Goal: Transaction & Acquisition: Download file/media

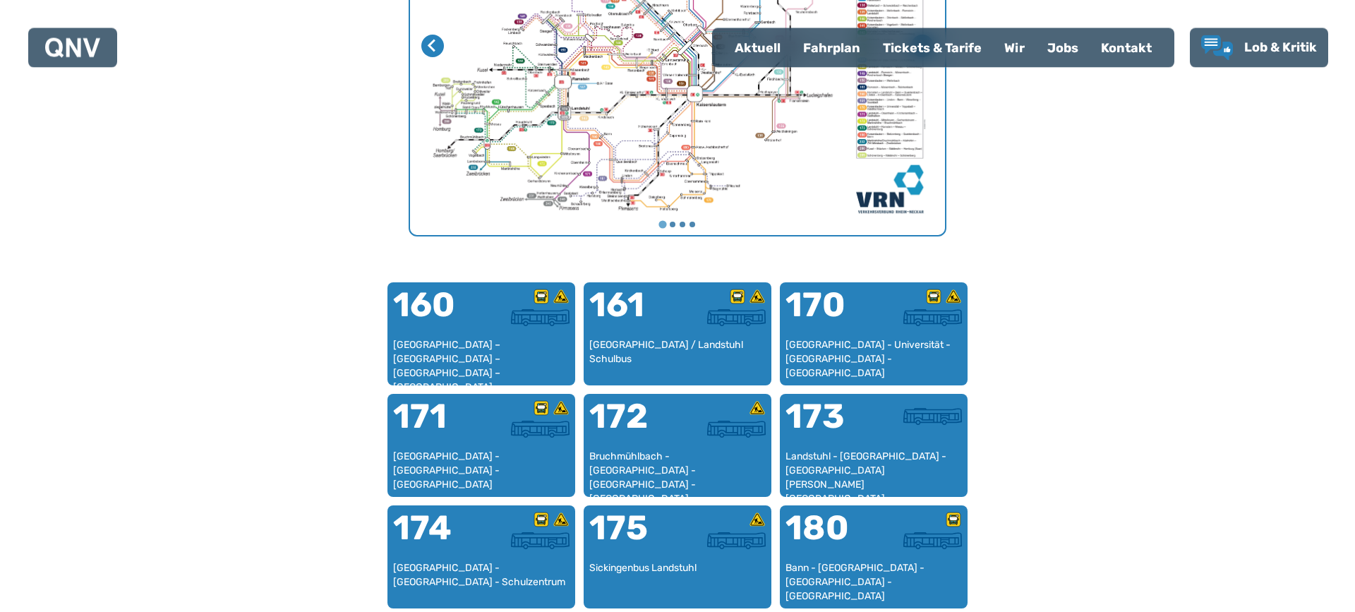
scroll to position [816, 0]
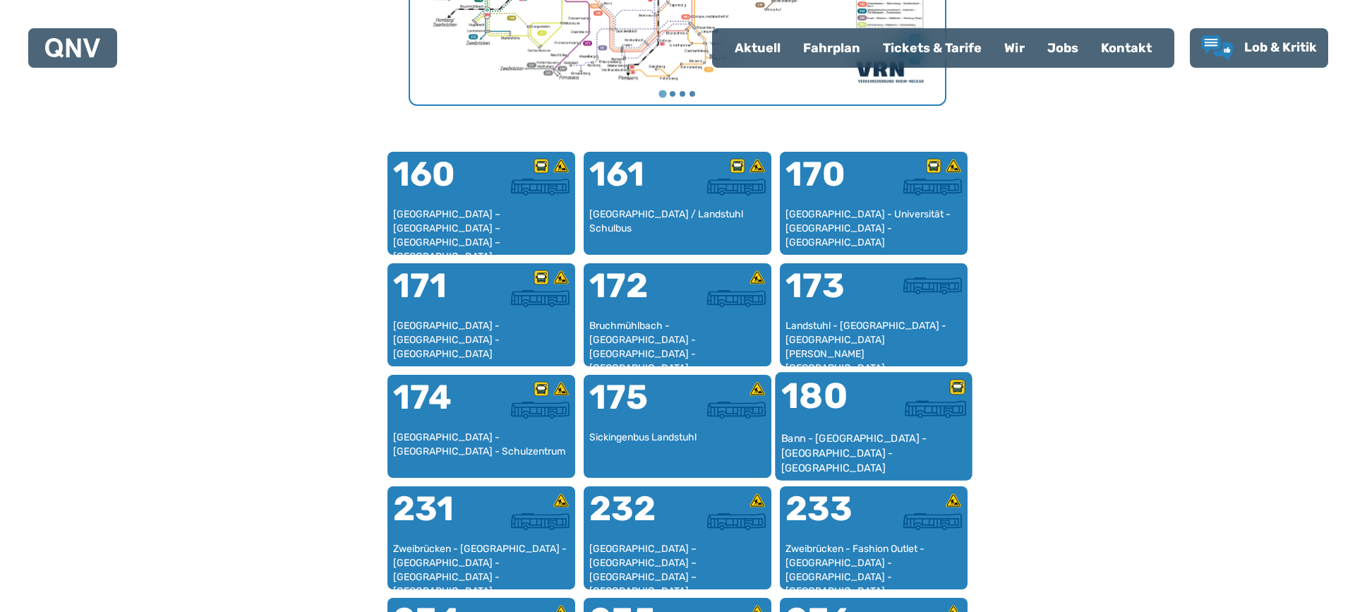
click at [843, 394] on div "180" at bounding box center [827, 404] width 92 height 53
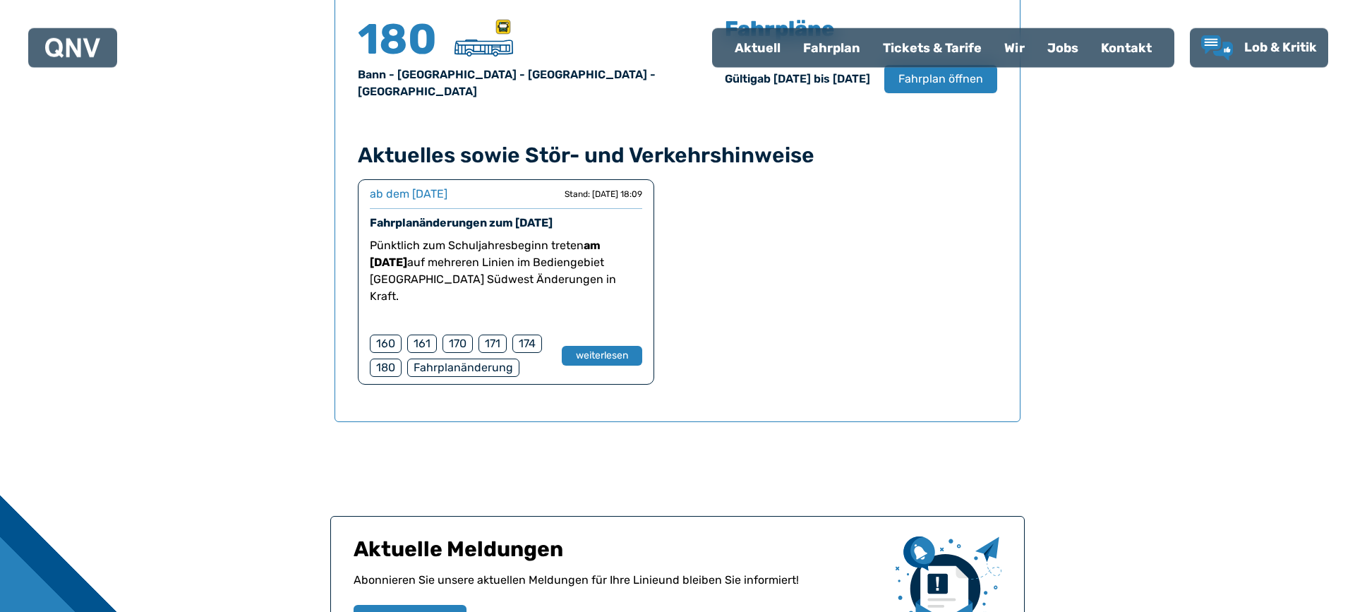
scroll to position [1057, 0]
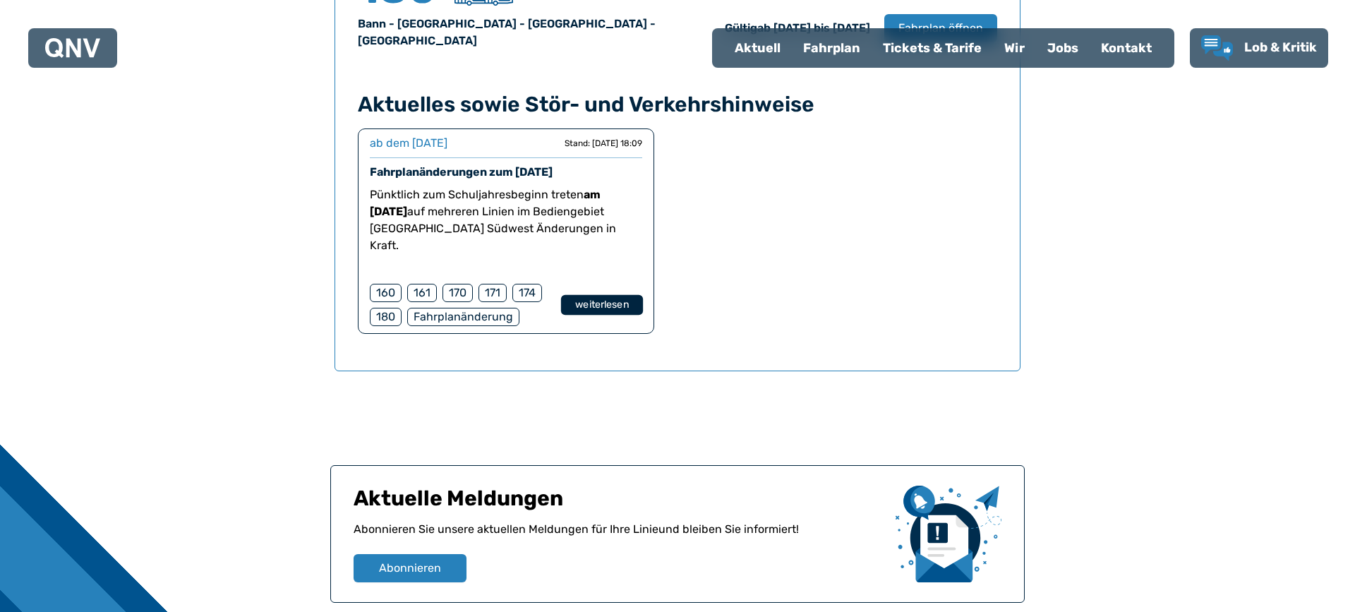
click at [573, 295] on button "weiterlesen" at bounding box center [602, 305] width 82 height 20
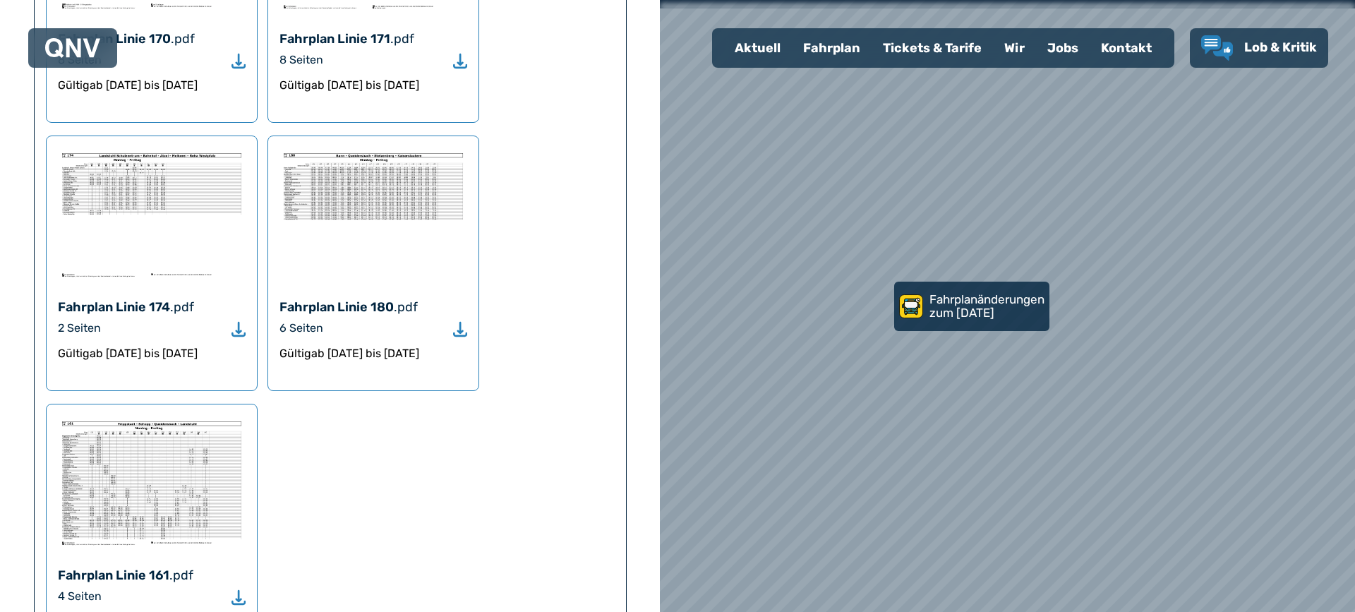
scroll to position [1524, 0]
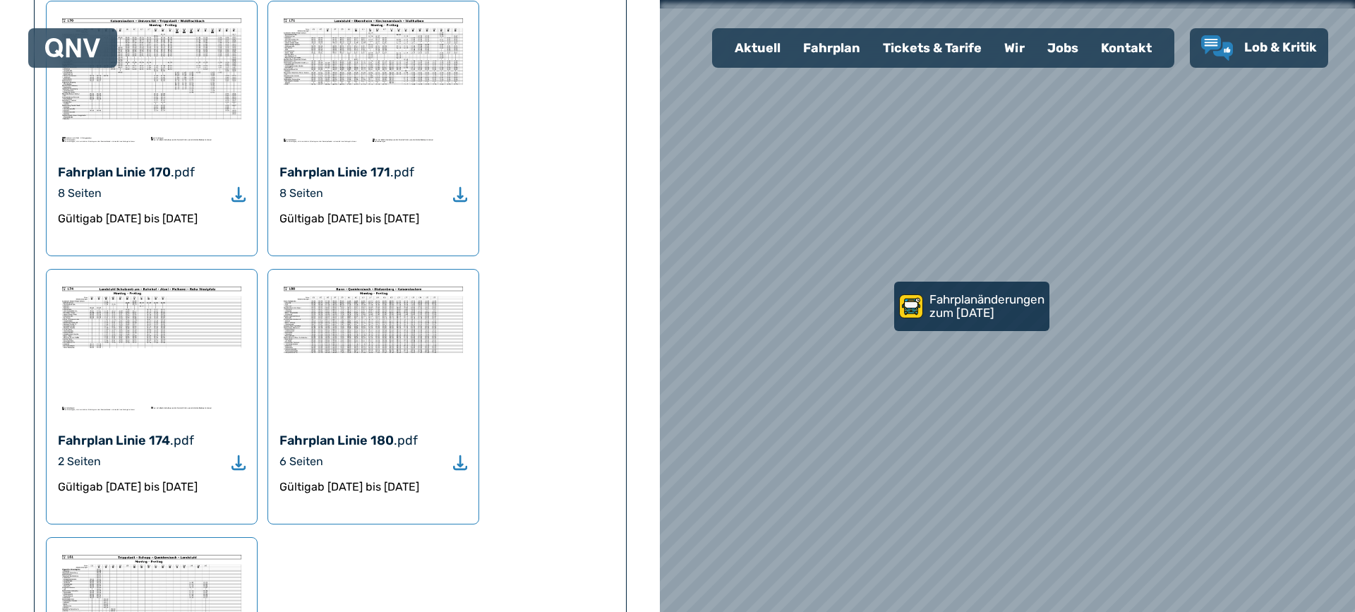
click at [387, 281] on img at bounding box center [373, 348] width 188 height 134
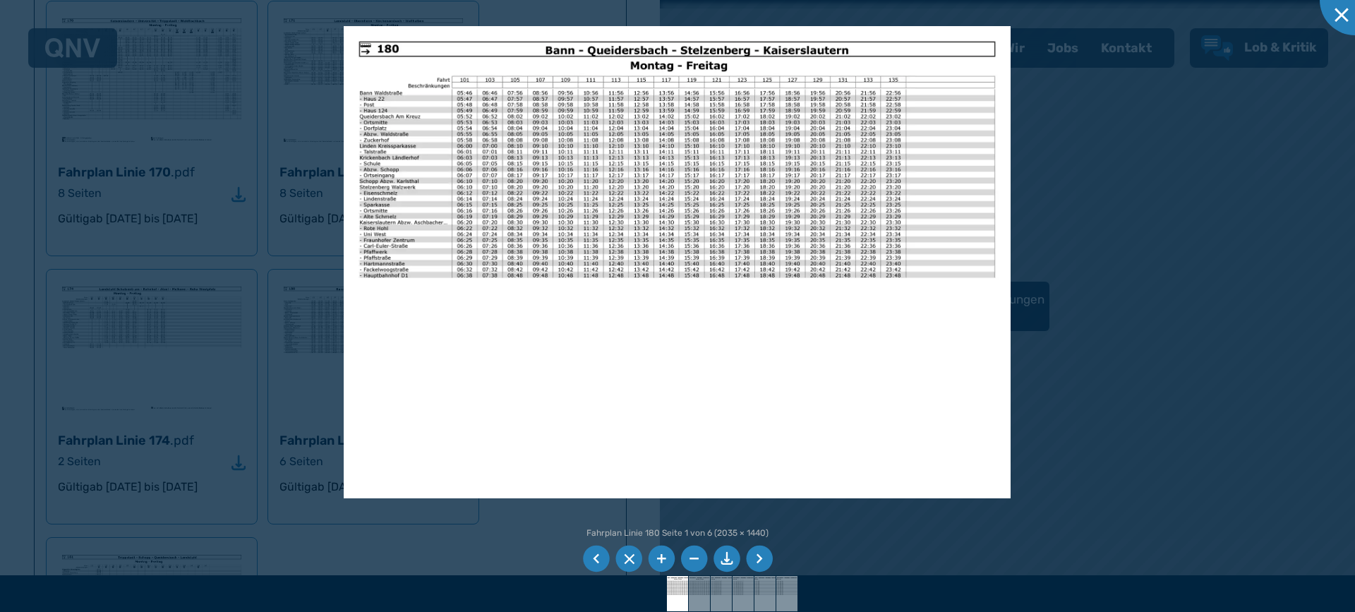
click at [664, 553] on li at bounding box center [661, 558] width 27 height 27
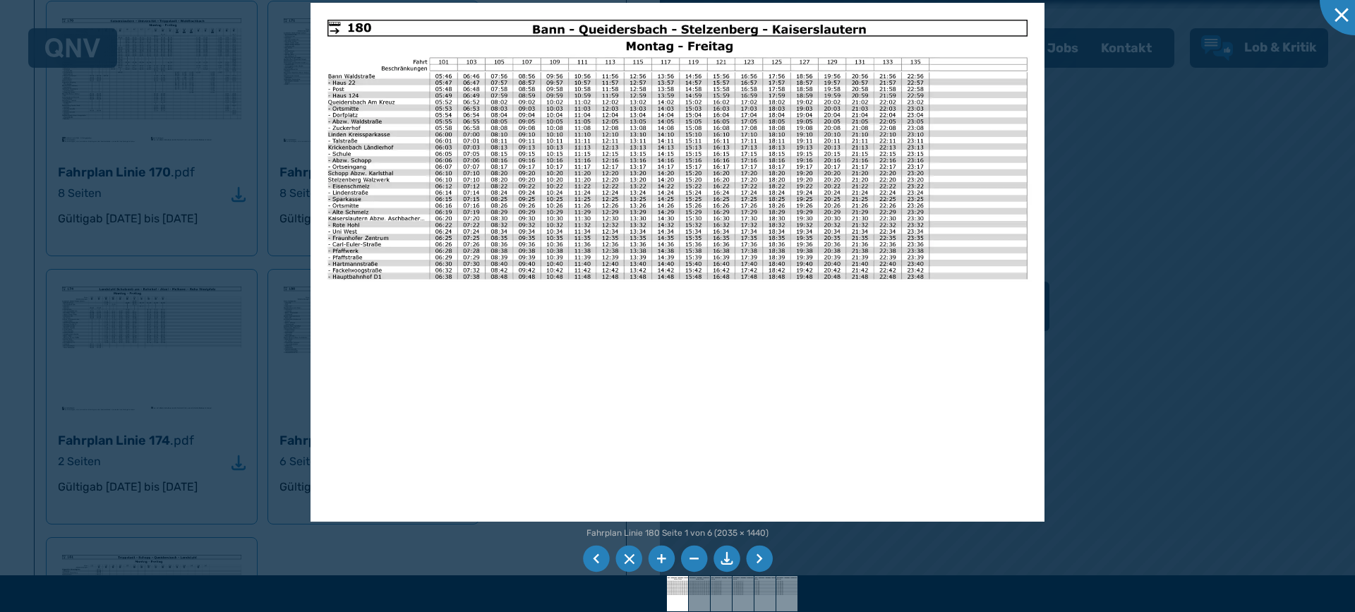
click at [667, 560] on li at bounding box center [661, 558] width 27 height 27
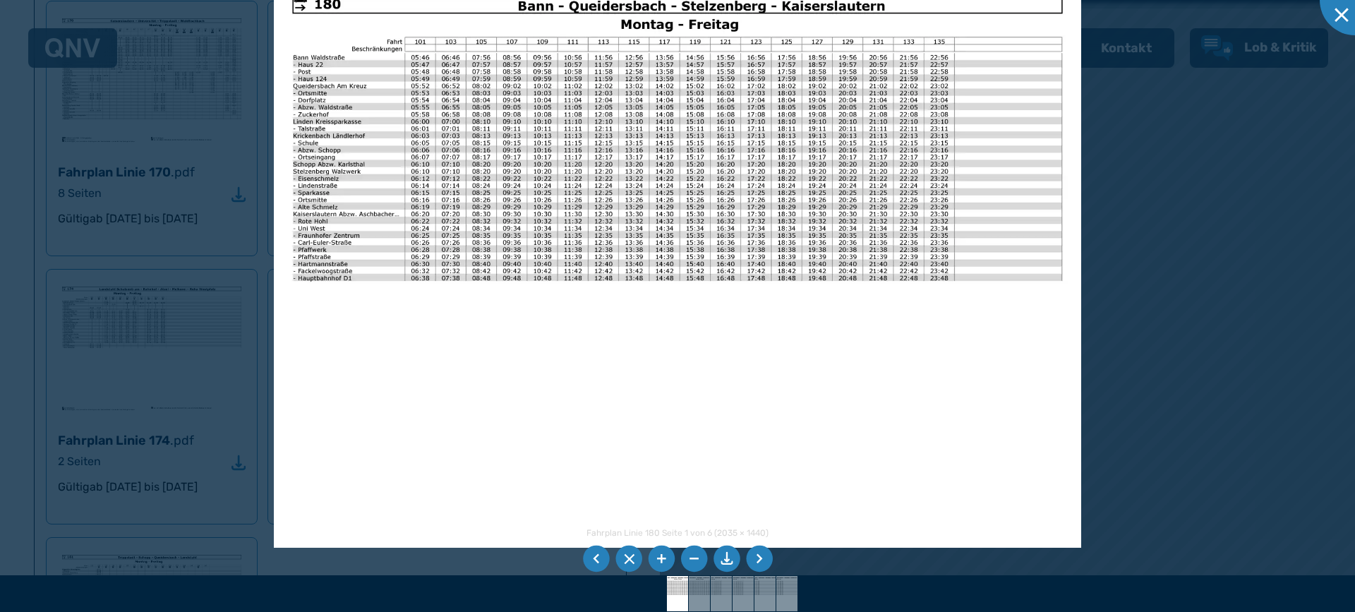
click at [761, 560] on li at bounding box center [759, 558] width 27 height 27
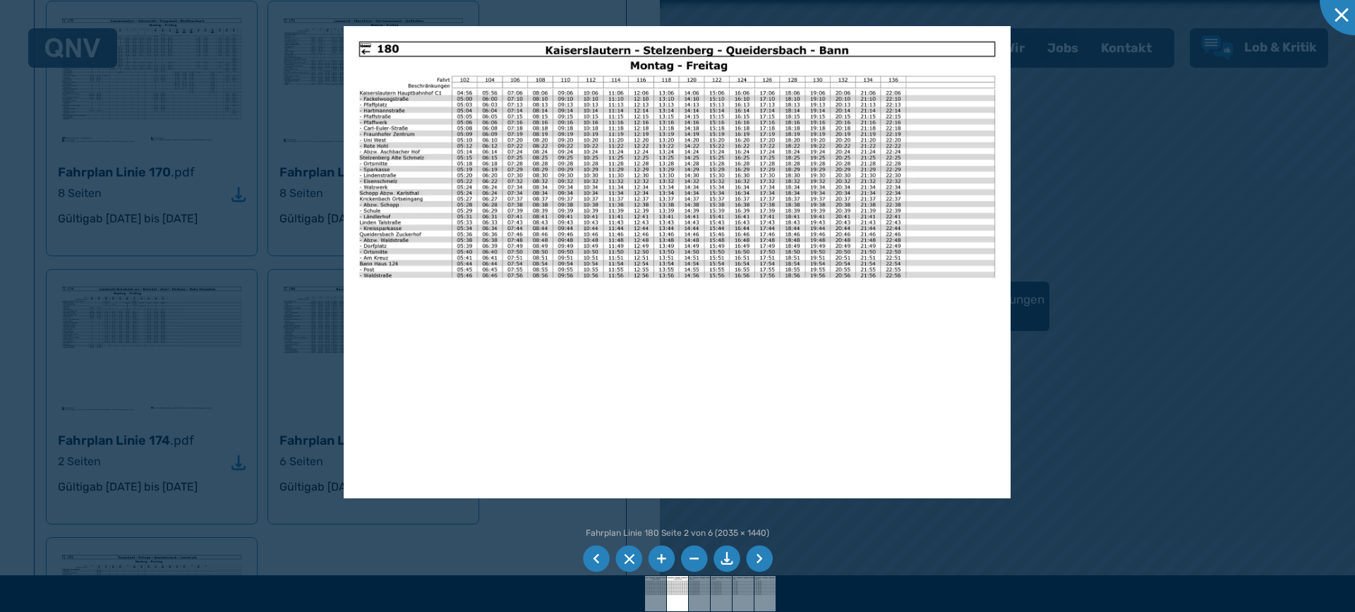
click at [658, 557] on li at bounding box center [661, 558] width 27 height 27
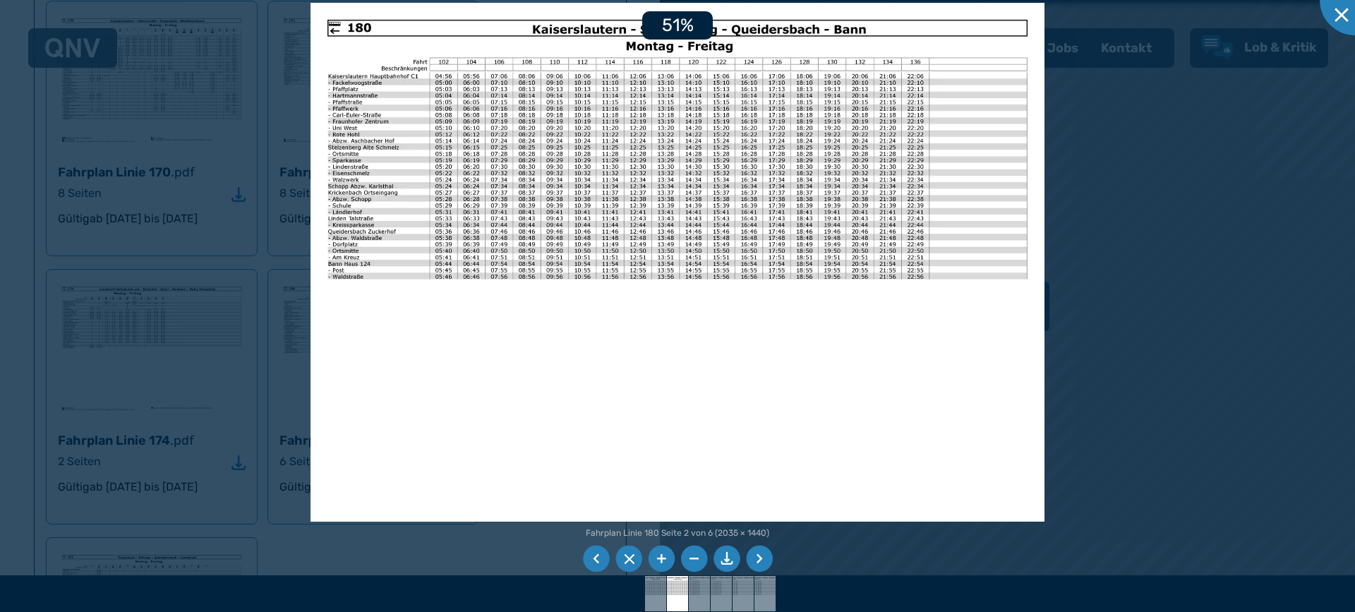
click at [658, 557] on li at bounding box center [661, 558] width 27 height 27
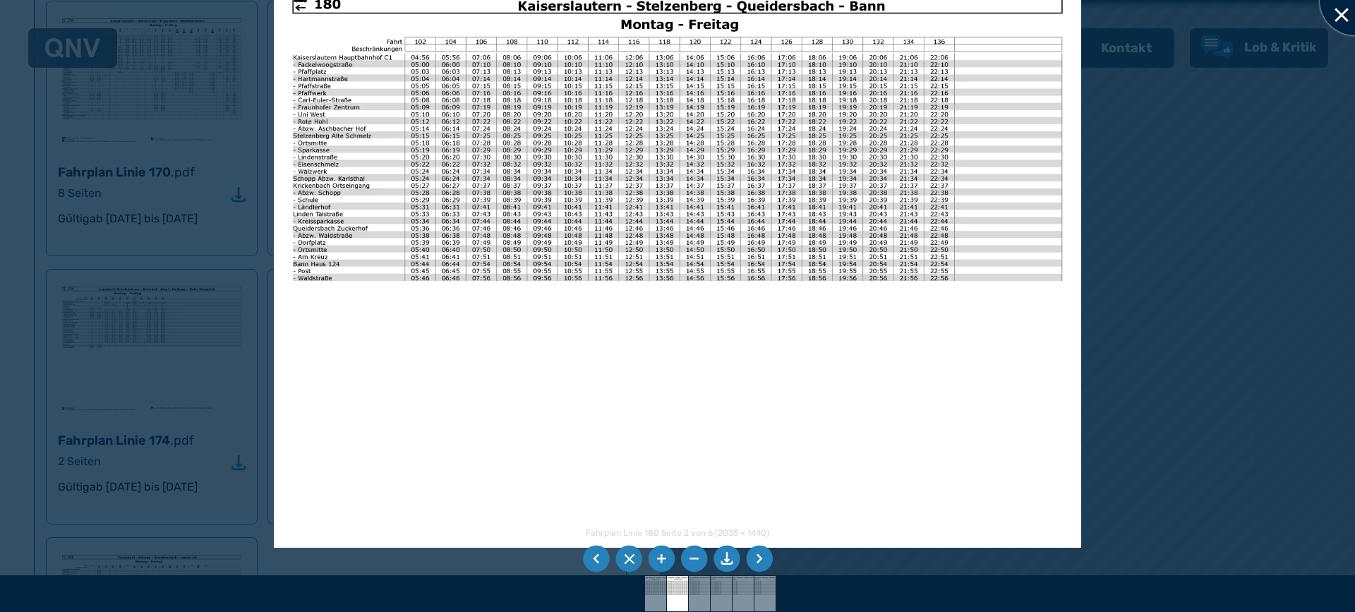
click at [1339, 20] on div at bounding box center [1355, 0] width 71 height 71
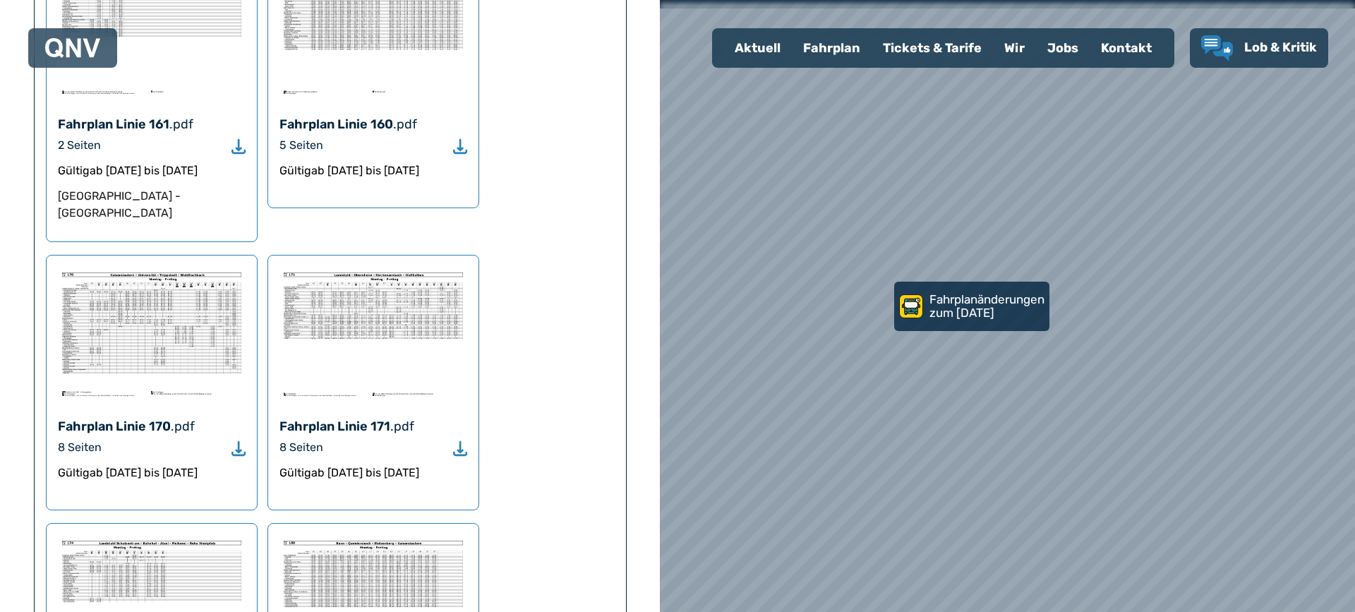
scroll to position [1143, 0]
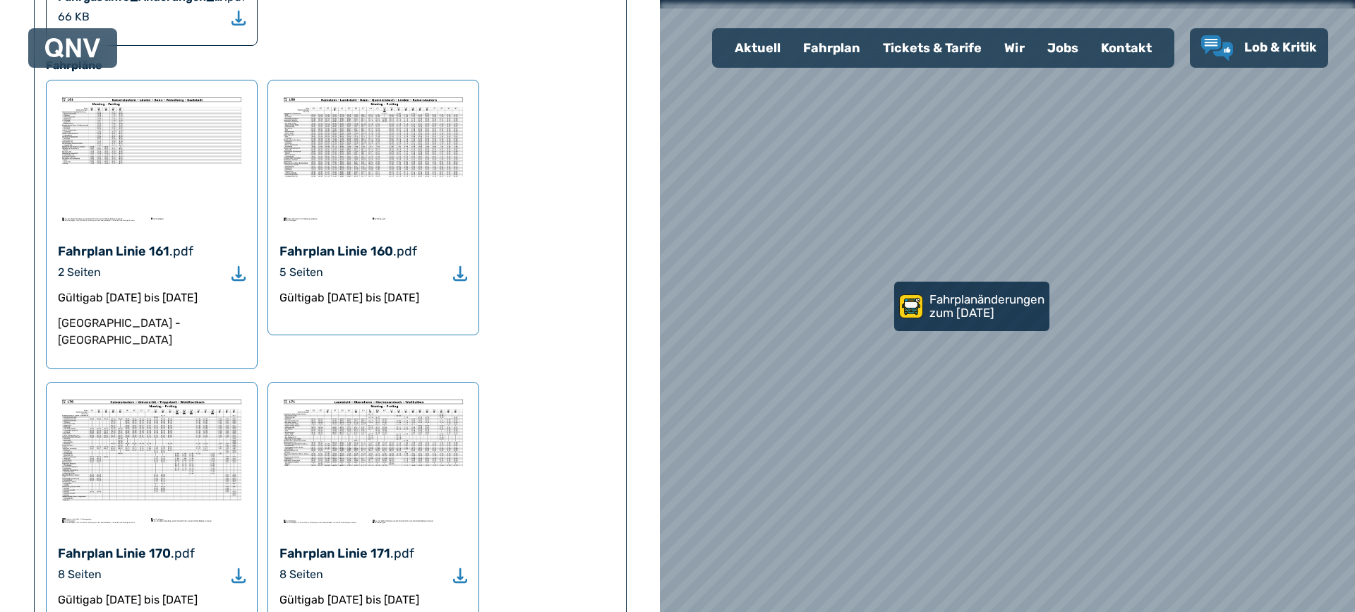
click at [155, 92] on img at bounding box center [152, 159] width 188 height 134
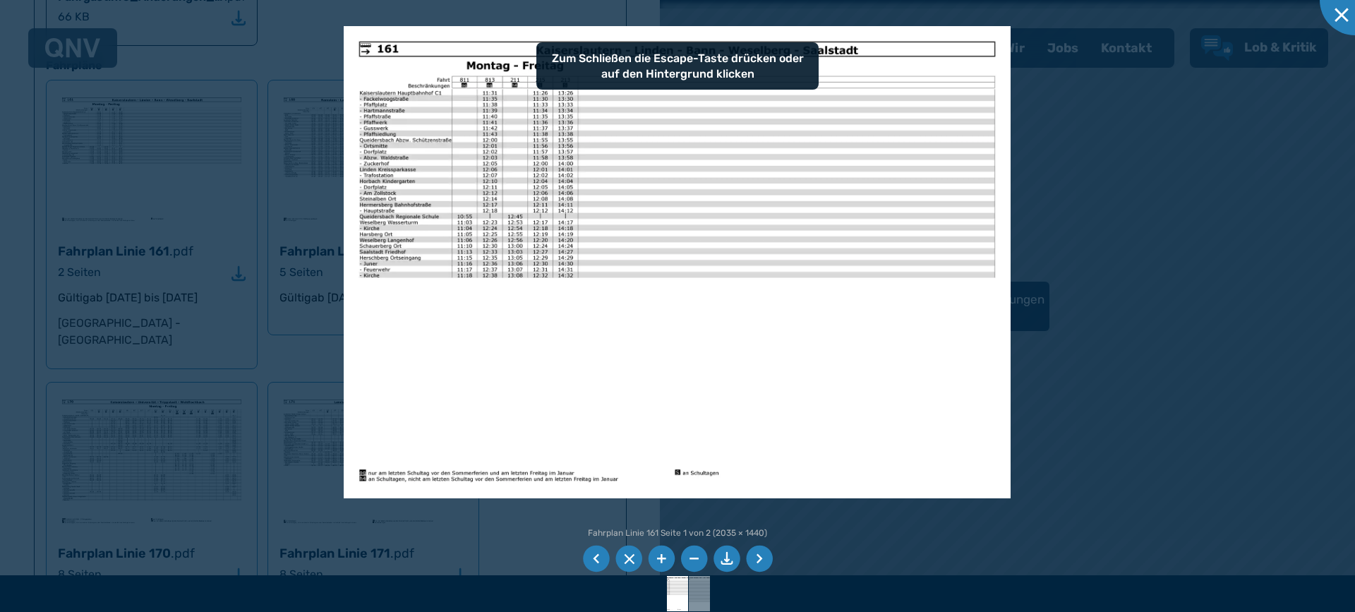
click at [657, 554] on li at bounding box center [661, 558] width 27 height 27
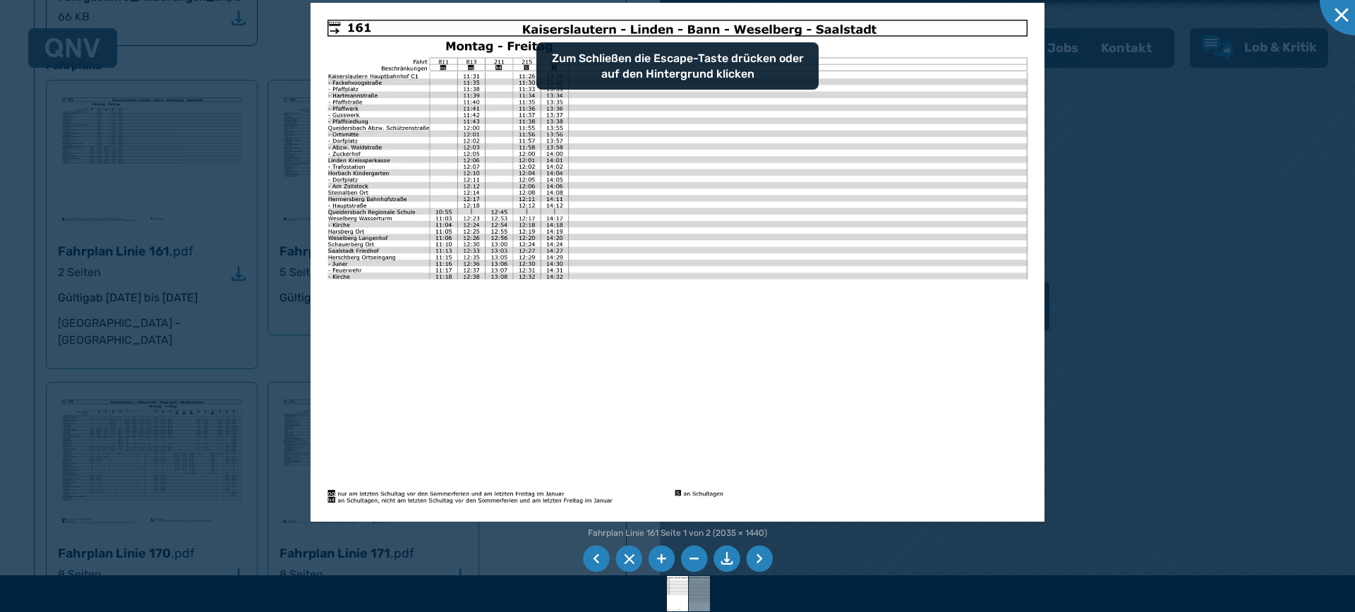
click at [660, 560] on li at bounding box center [661, 558] width 27 height 27
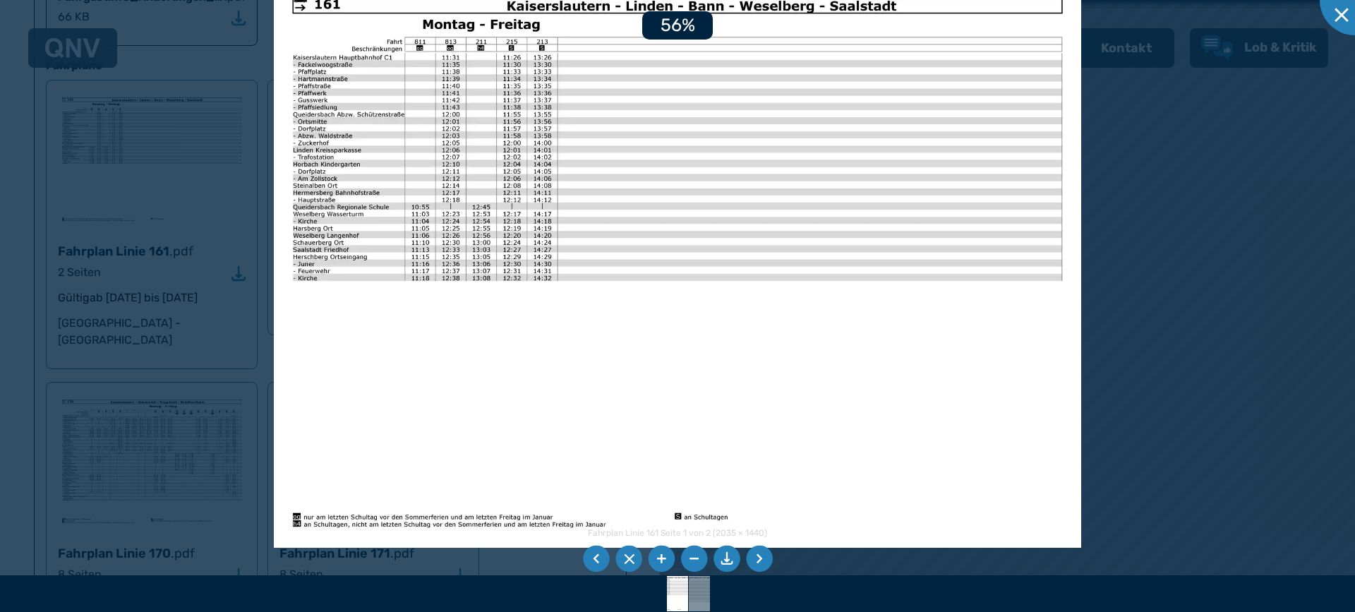
click at [660, 560] on li at bounding box center [661, 558] width 27 height 27
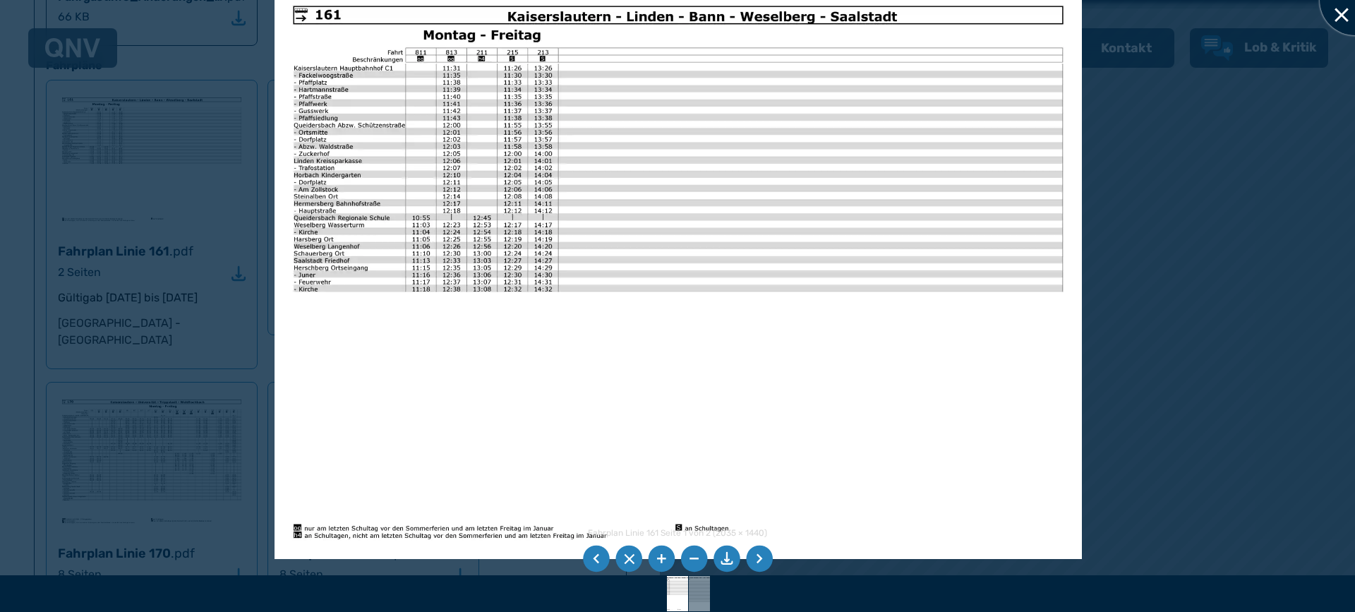
click at [1344, 13] on div at bounding box center [1355, 0] width 71 height 71
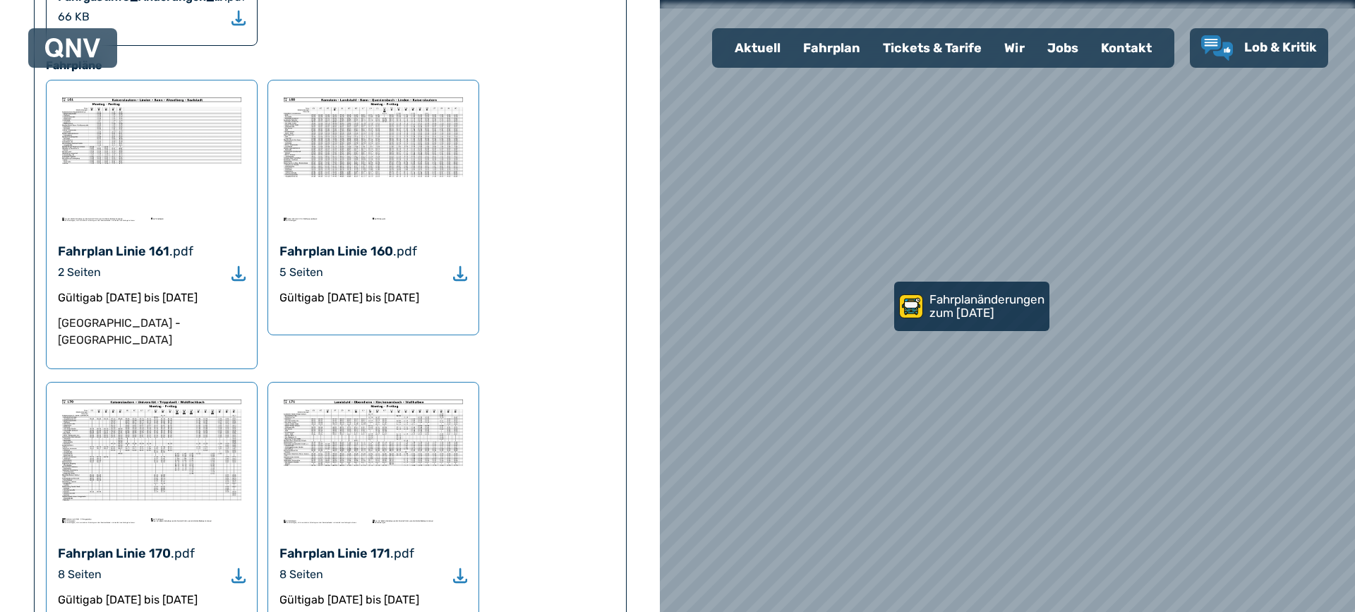
click at [401, 114] on img at bounding box center [373, 159] width 188 height 134
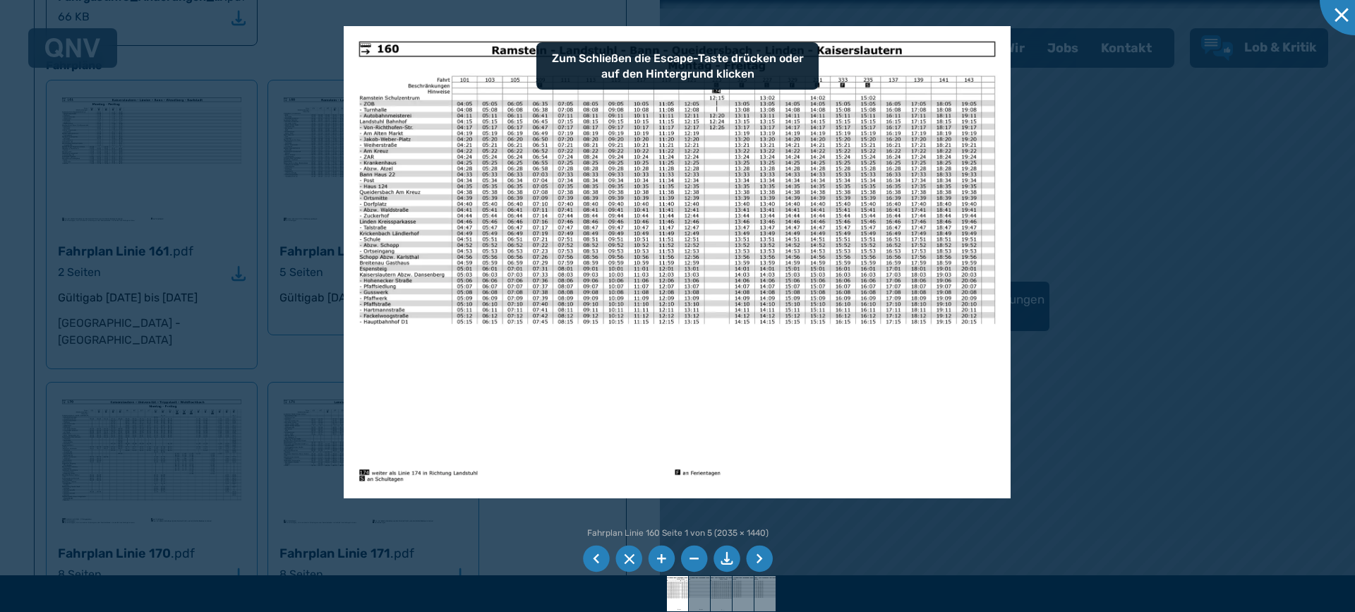
click at [663, 555] on li at bounding box center [661, 558] width 27 height 27
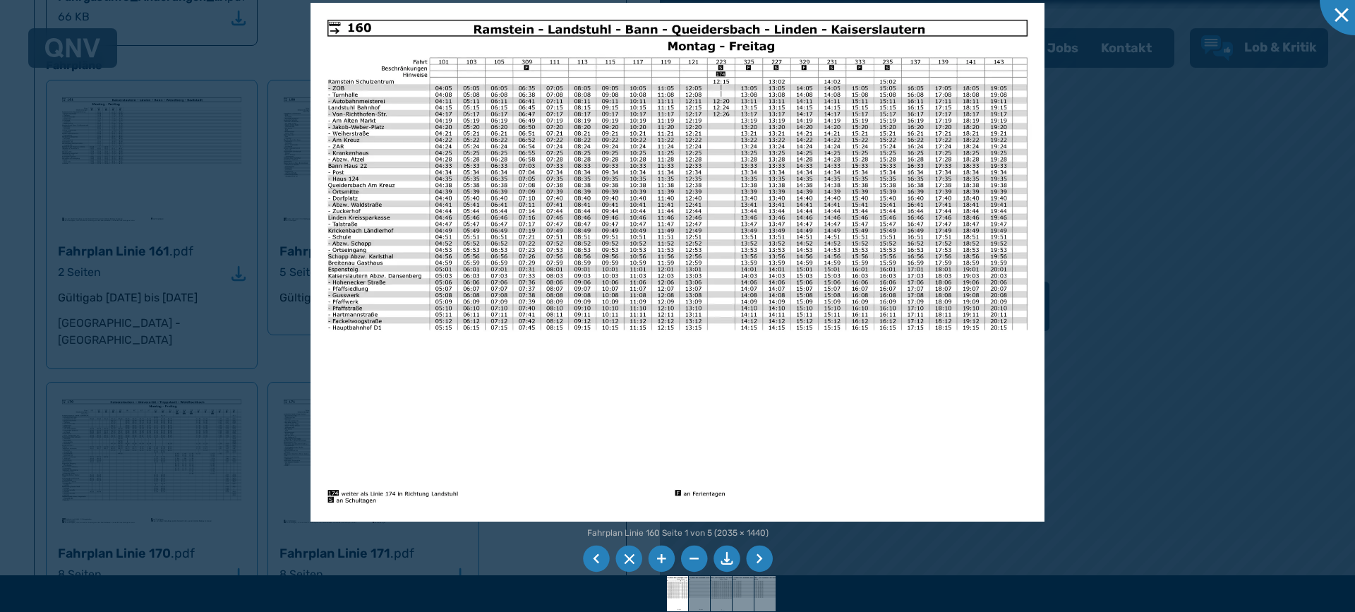
click at [663, 555] on li at bounding box center [661, 558] width 27 height 27
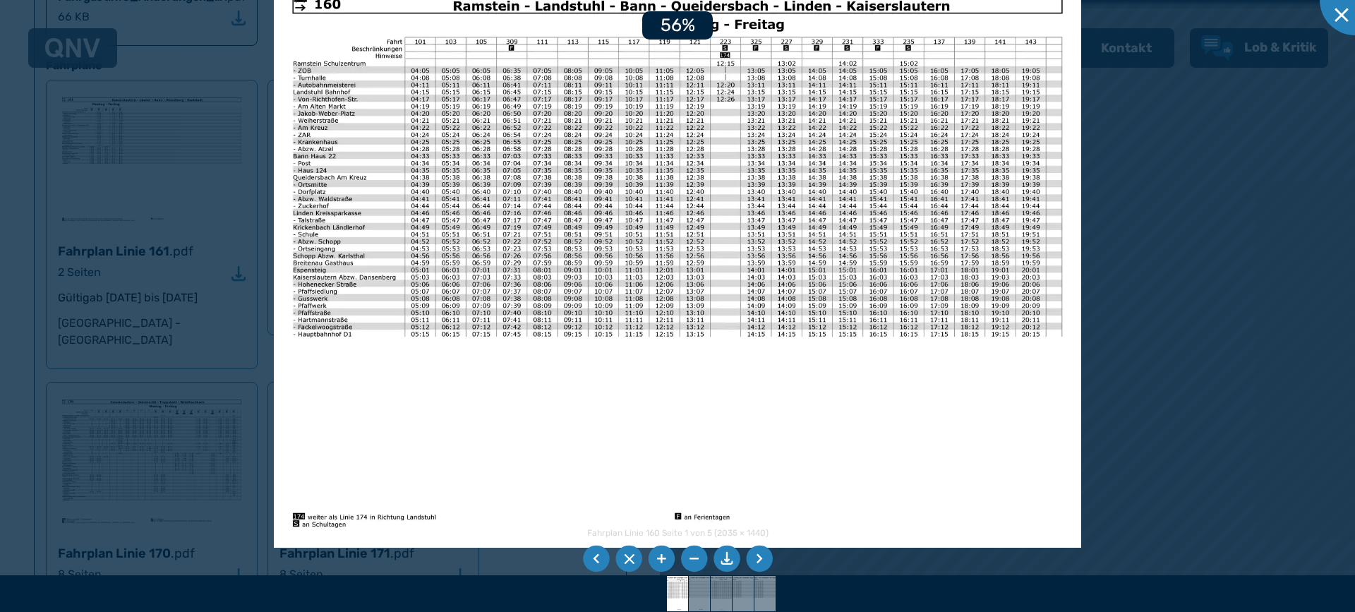
click at [763, 557] on li at bounding box center [759, 558] width 27 height 27
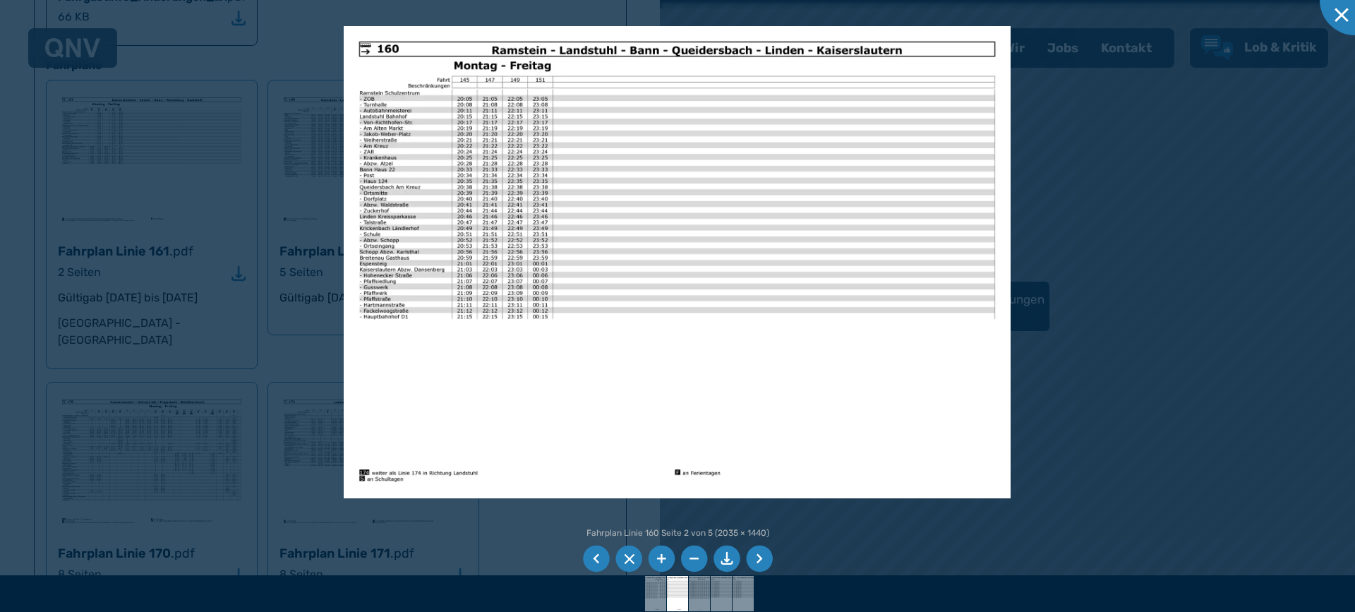
click at [758, 557] on li at bounding box center [759, 558] width 27 height 27
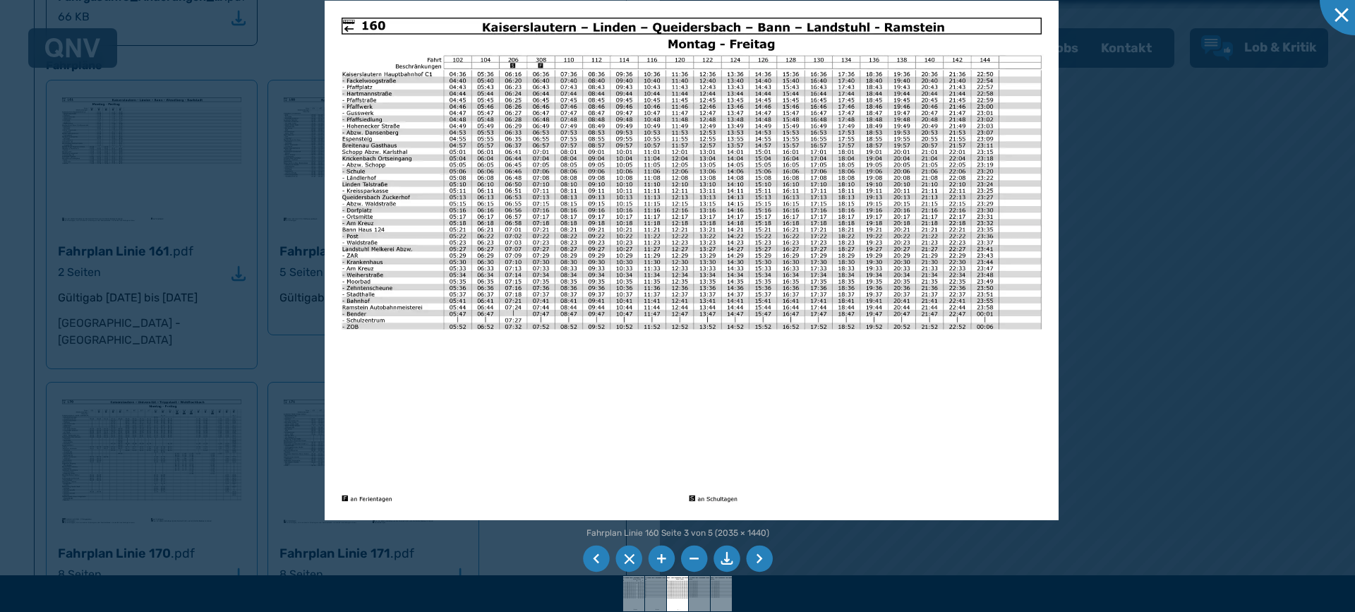
click at [664, 565] on li at bounding box center [661, 558] width 27 height 27
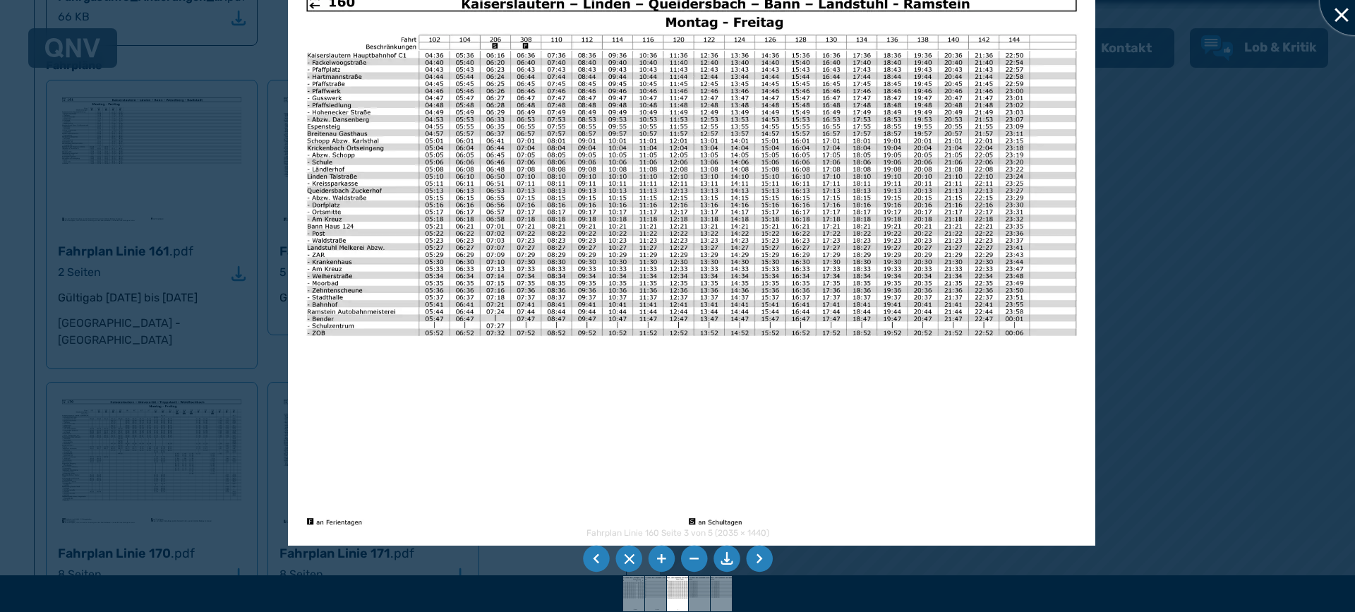
click at [1341, 8] on div at bounding box center [1355, 0] width 71 height 71
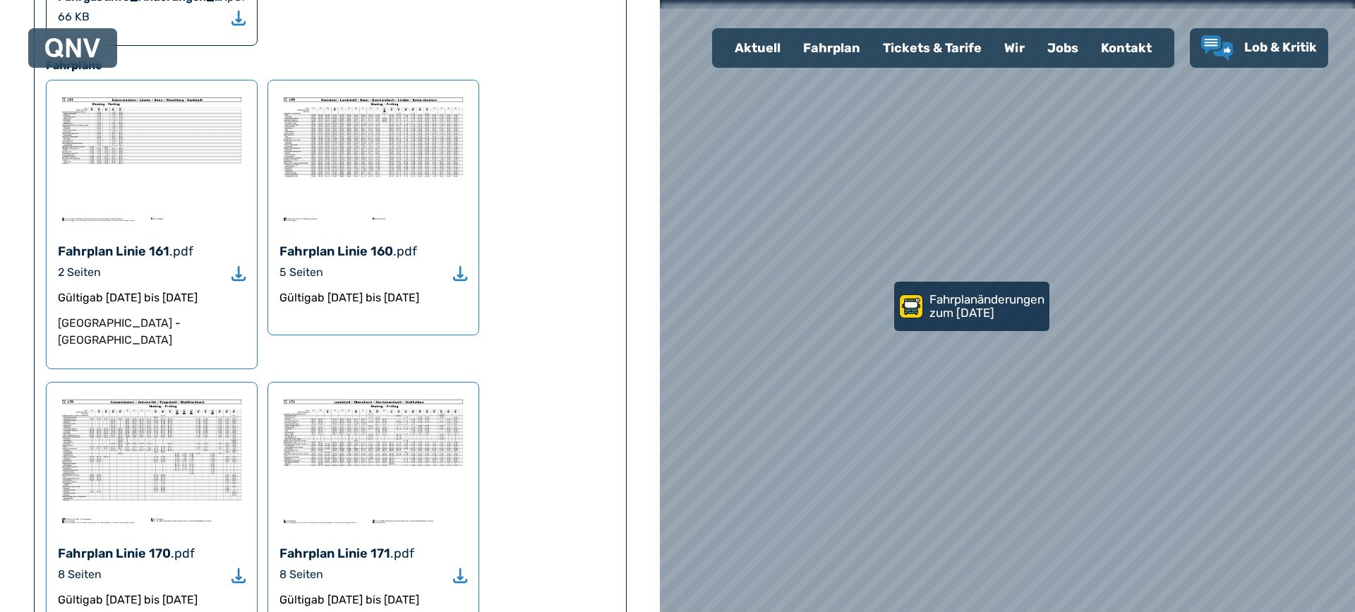
click at [178, 394] on img at bounding box center [152, 461] width 188 height 134
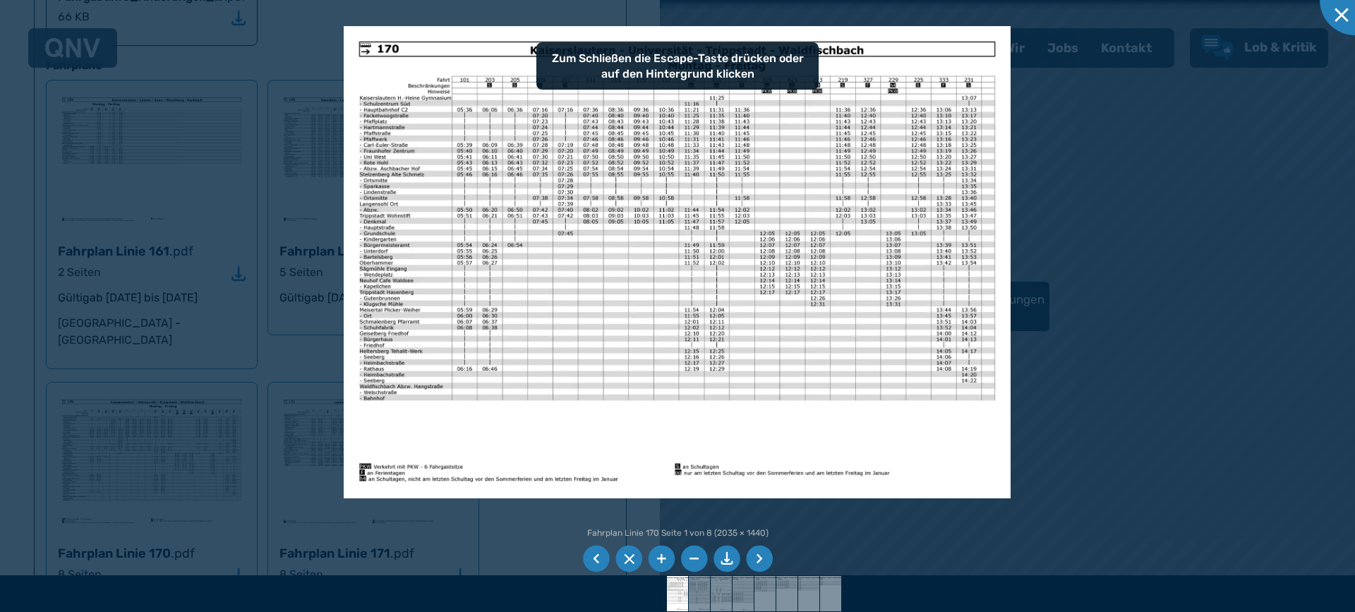
click at [661, 557] on li at bounding box center [661, 558] width 27 height 27
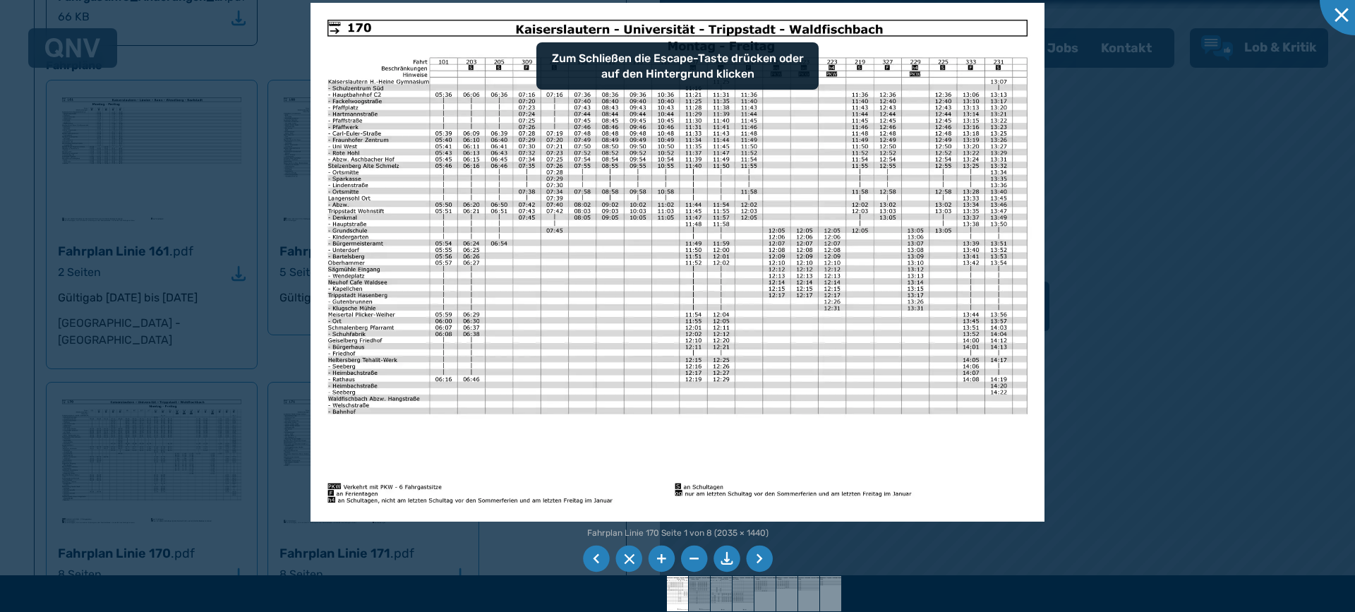
click at [661, 557] on li at bounding box center [661, 558] width 27 height 27
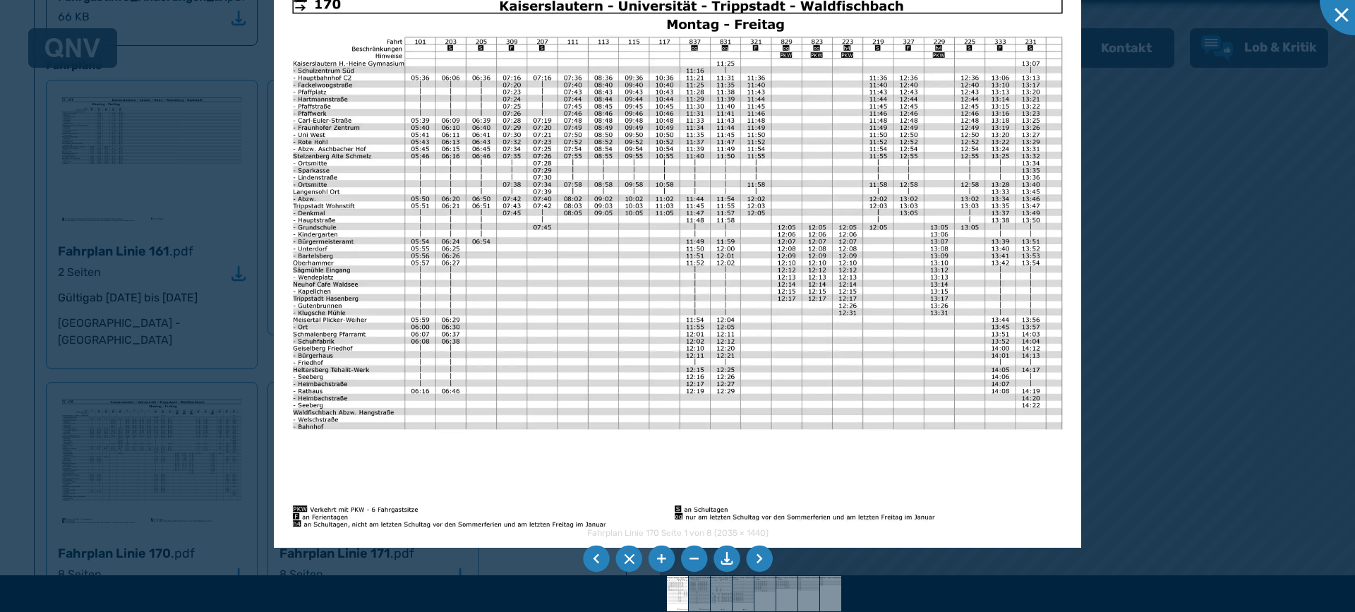
click at [763, 560] on li at bounding box center [759, 558] width 27 height 27
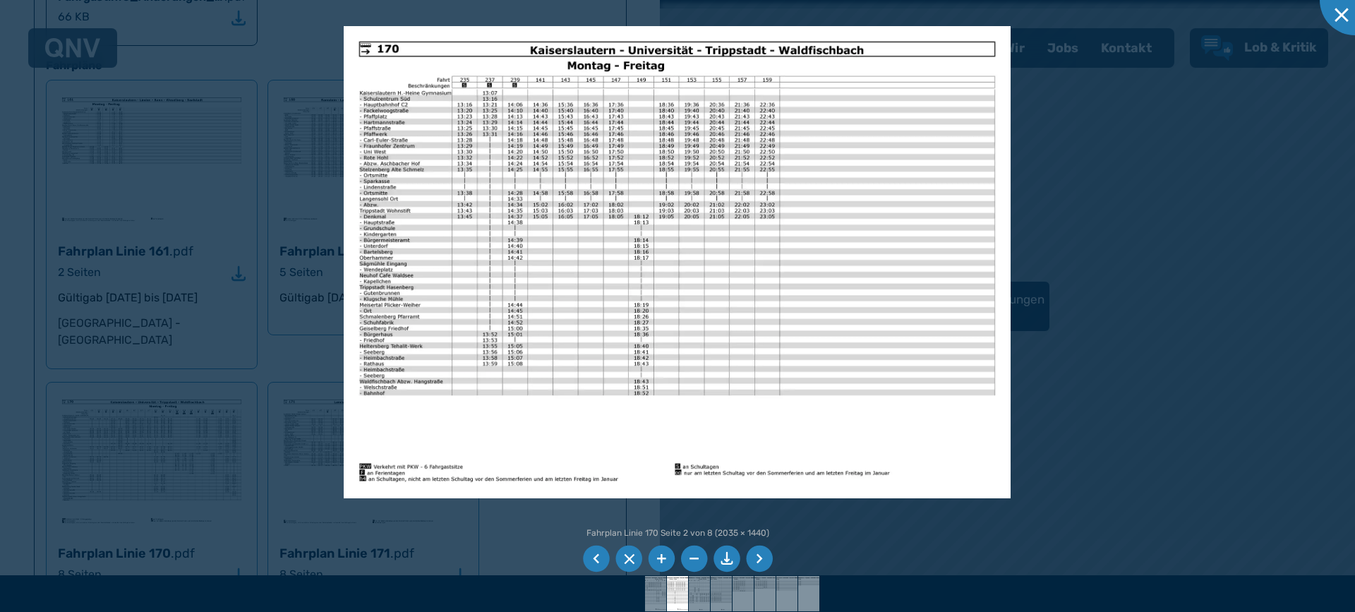
click at [664, 563] on li at bounding box center [661, 558] width 27 height 27
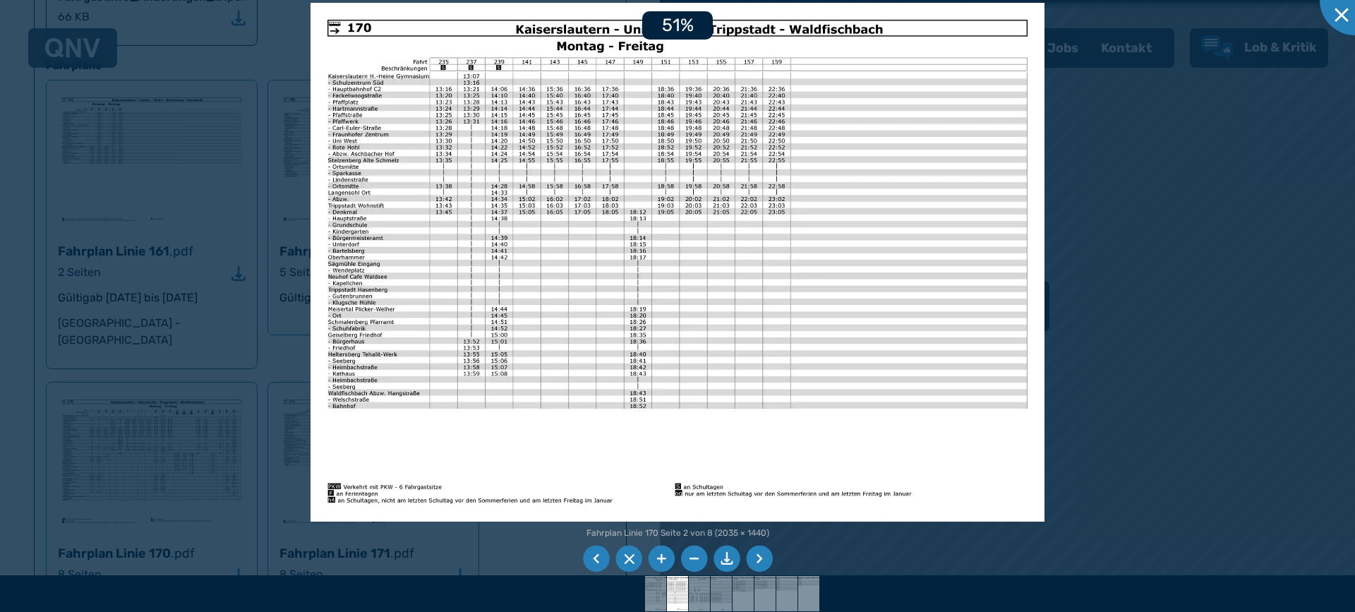
click at [664, 562] on li at bounding box center [661, 558] width 27 height 27
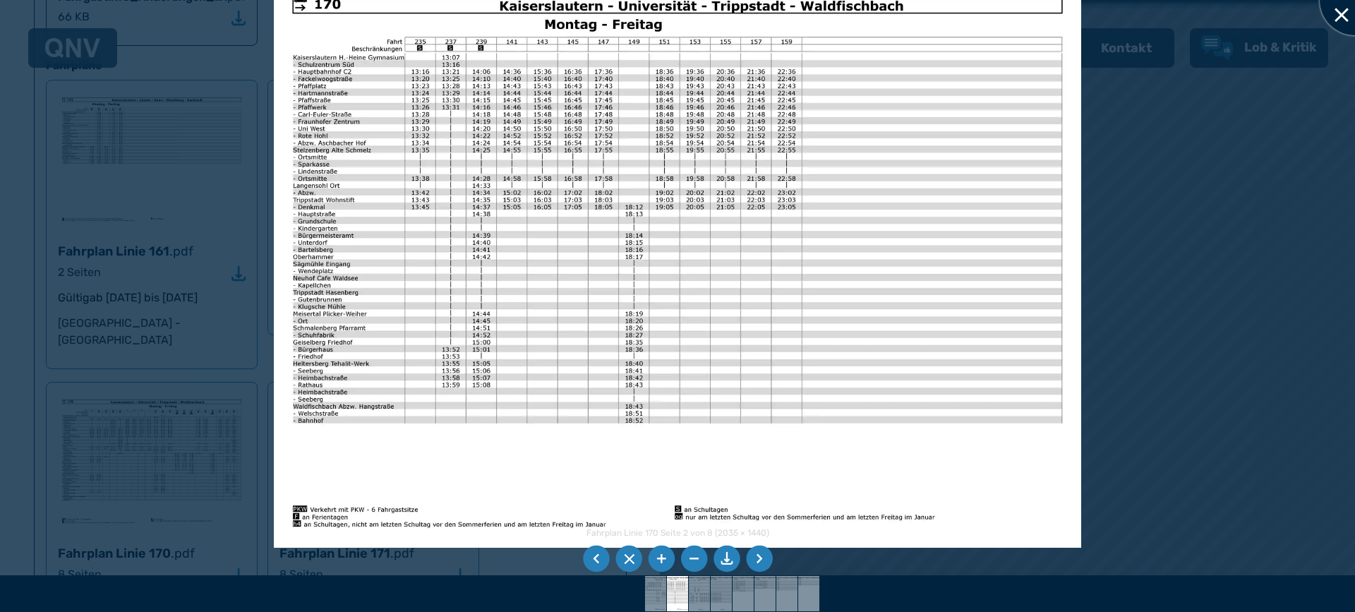
click at [1344, 11] on div at bounding box center [1355, 0] width 71 height 71
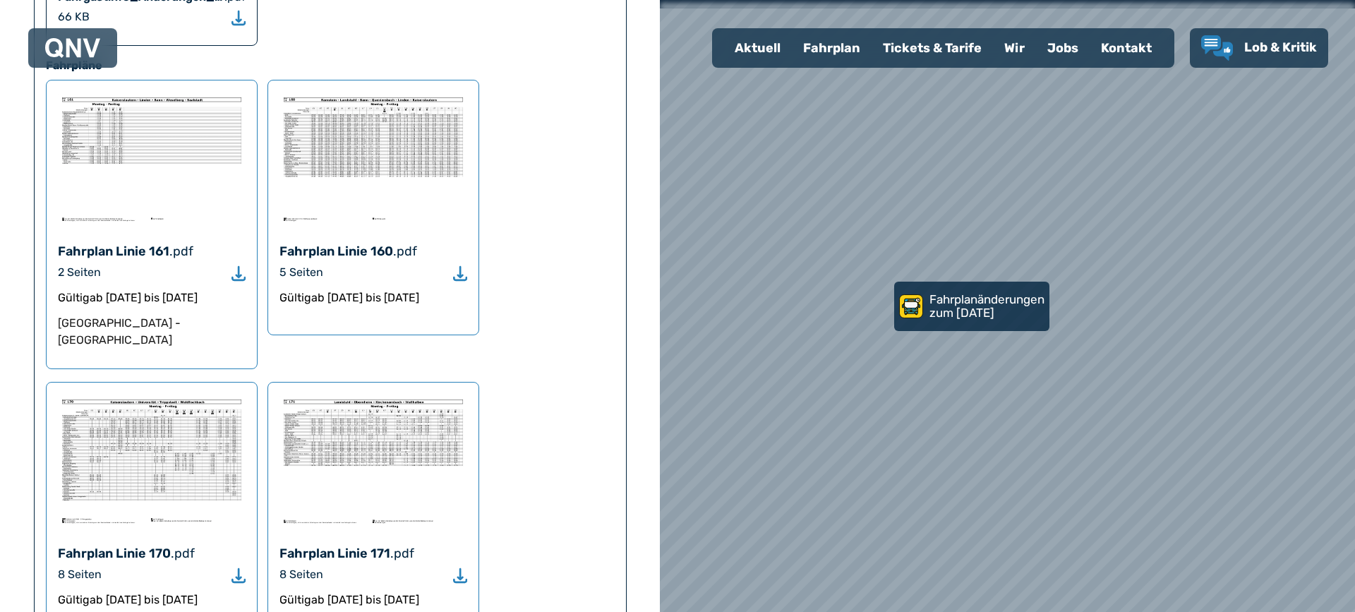
click at [399, 394] on img at bounding box center [373, 461] width 188 height 134
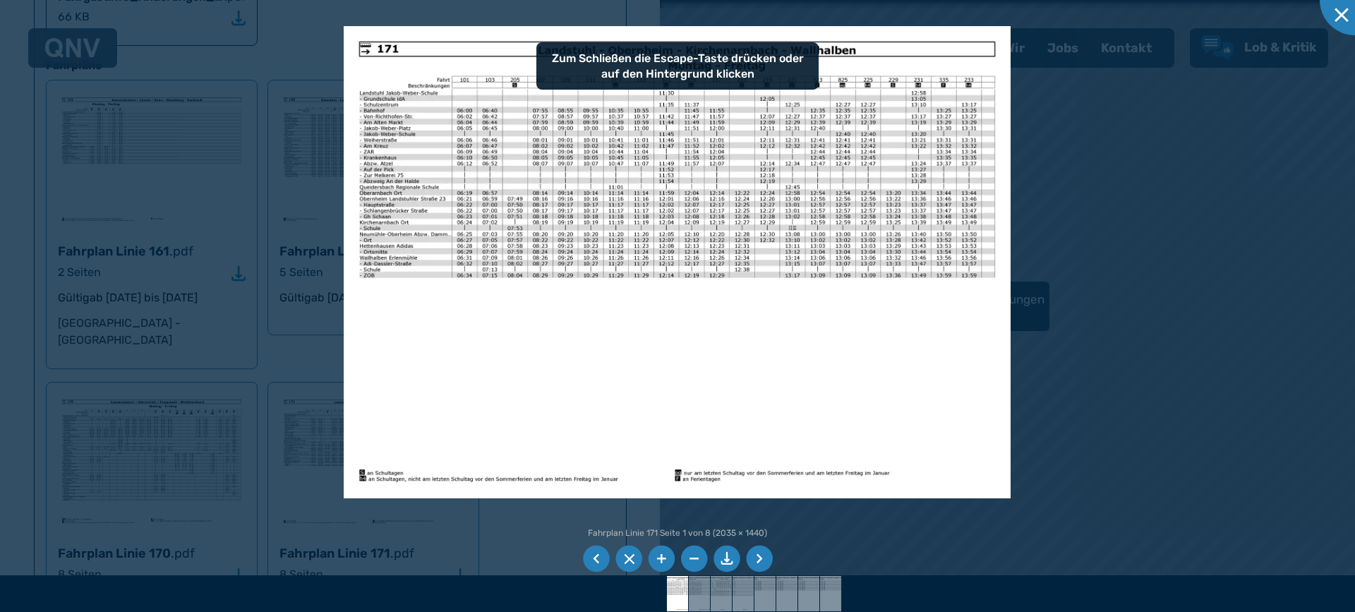
click at [660, 562] on li at bounding box center [661, 558] width 27 height 27
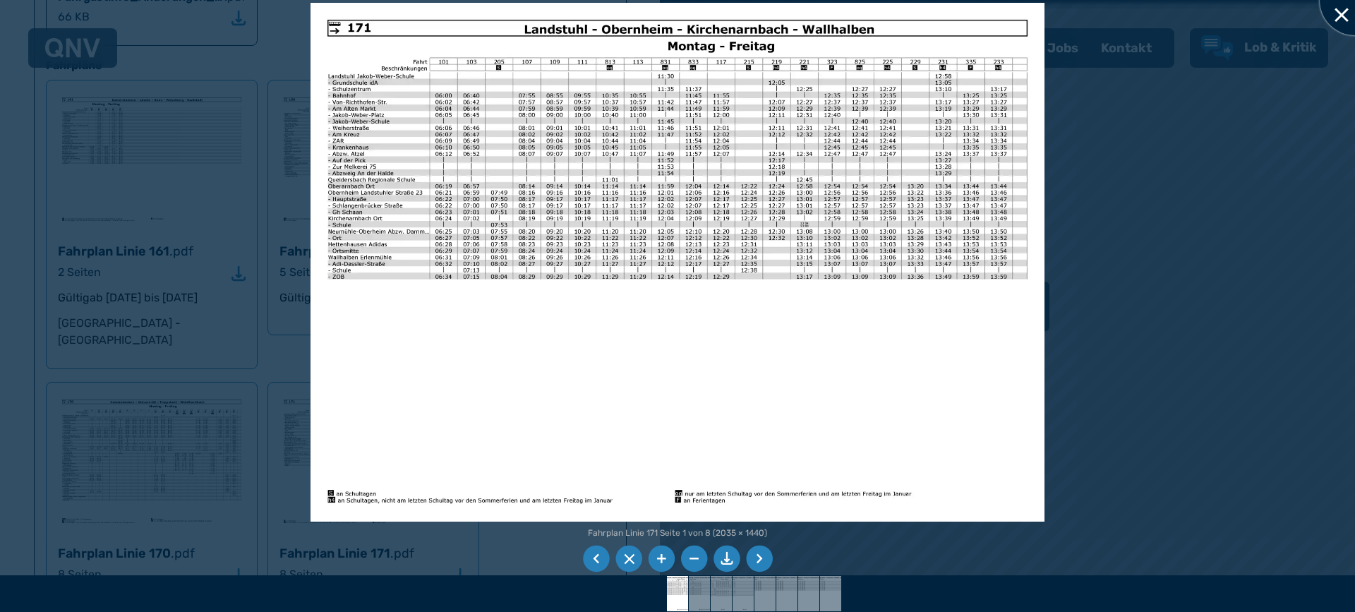
click at [1341, 16] on div at bounding box center [1355, 0] width 71 height 71
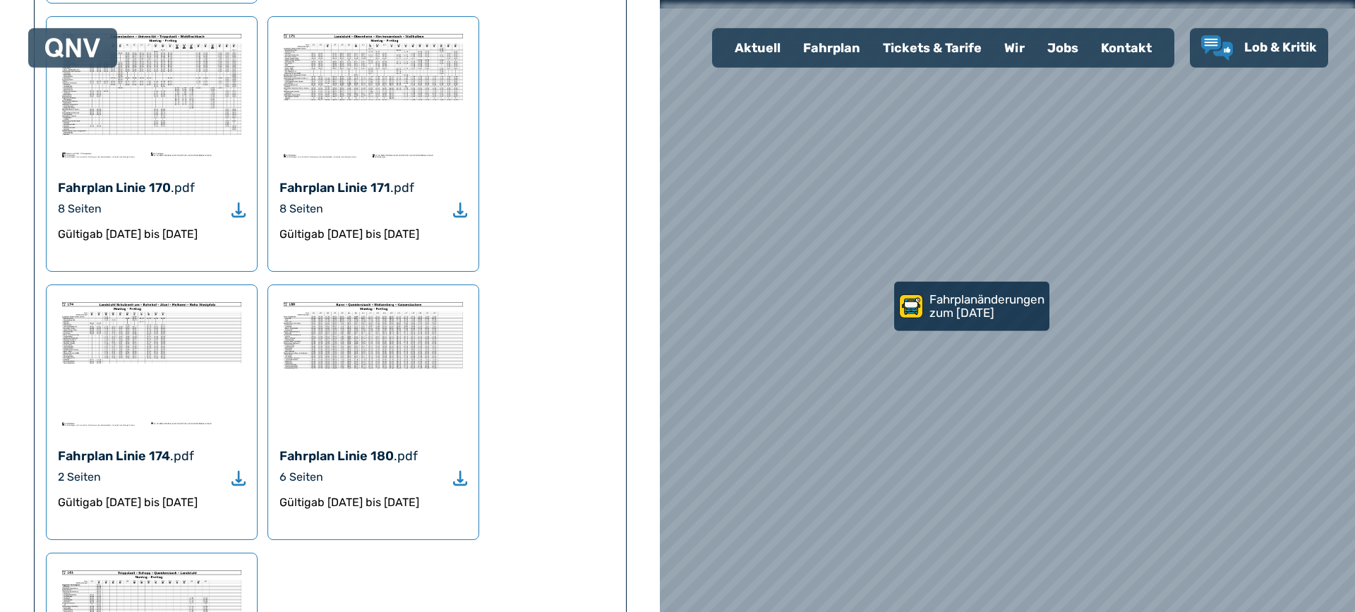
scroll to position [1778, 0]
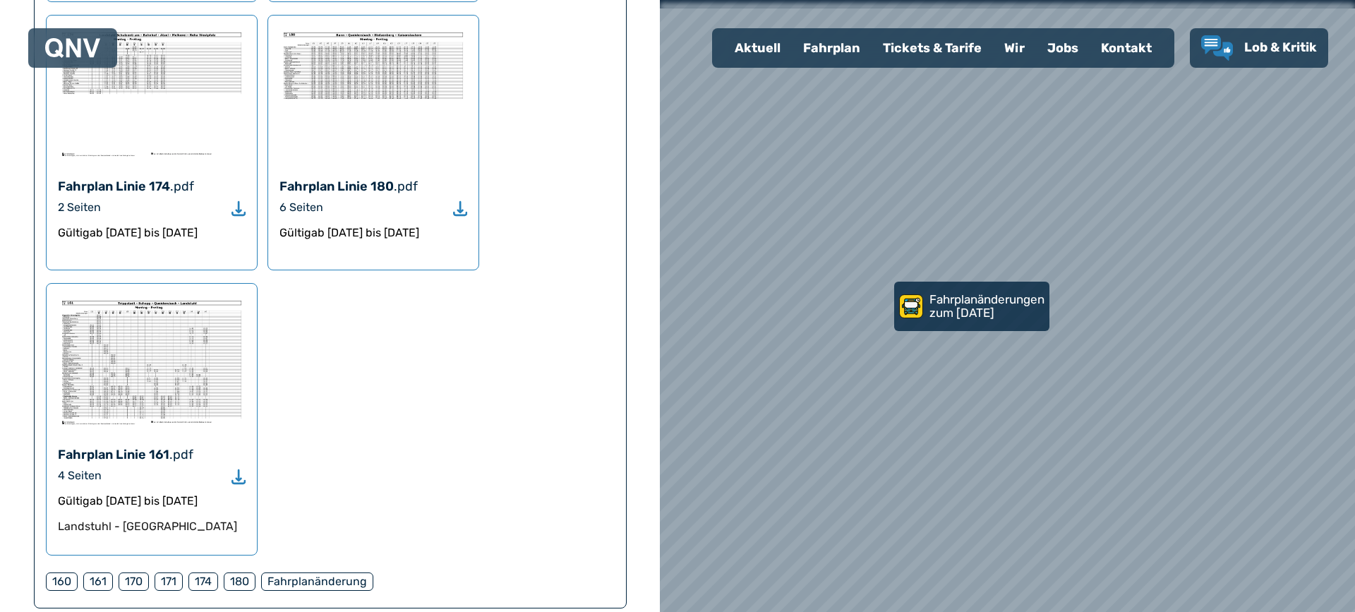
click at [146, 88] on div "Fahrplan Linie 174 .pdf 2 Seiten Gültig ab [DATE] bis [DATE]" at bounding box center [152, 142] width 212 height 255
click at [236, 200] on use "Download" at bounding box center [238, 207] width 14 height 15
click at [244, 405] on div "Fahrplan Linie 161 .pdf 4 Seiten Gültig ab [DATE] bis [DATE] Landstuhl - [GEOGR…" at bounding box center [152, 419] width 212 height 272
click at [793, 484] on div at bounding box center [1008, 306] width 834 height 734
